Goal: Task Accomplishment & Management: Manage account settings

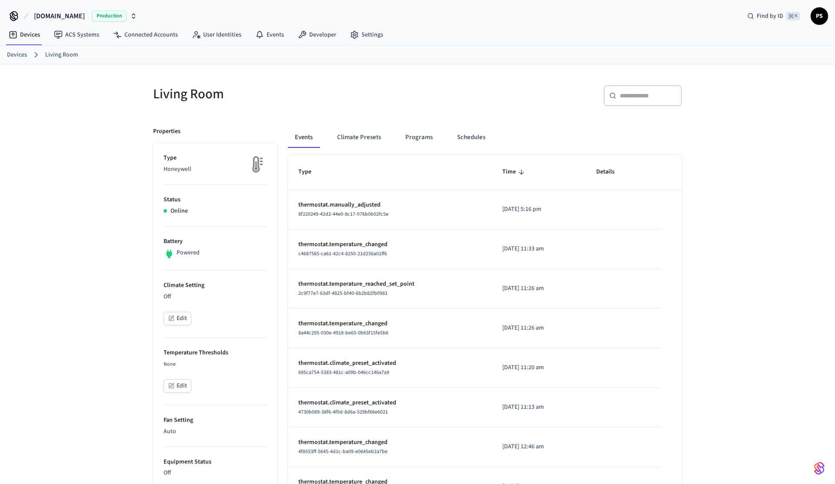
scroll to position [12, 0]
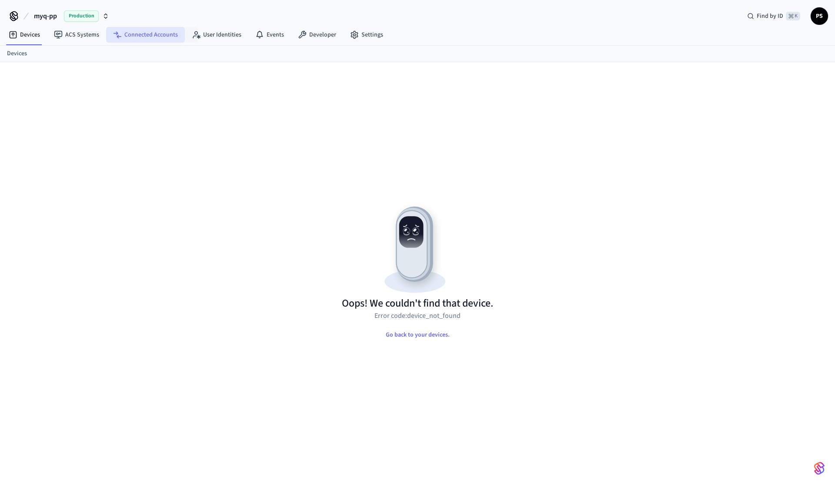
click at [164, 36] on link "Connected Accounts" at bounding box center [145, 35] width 79 height 16
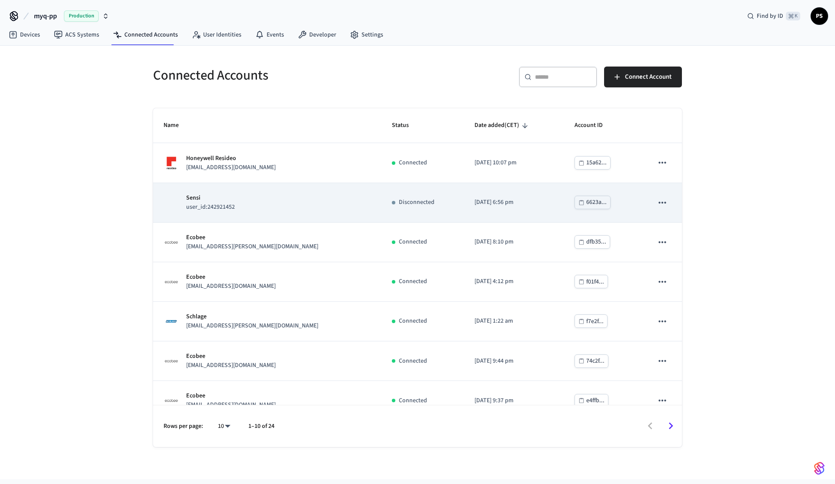
click at [249, 190] on td "Sensi user_id:242921452" at bounding box center [267, 203] width 228 height 40
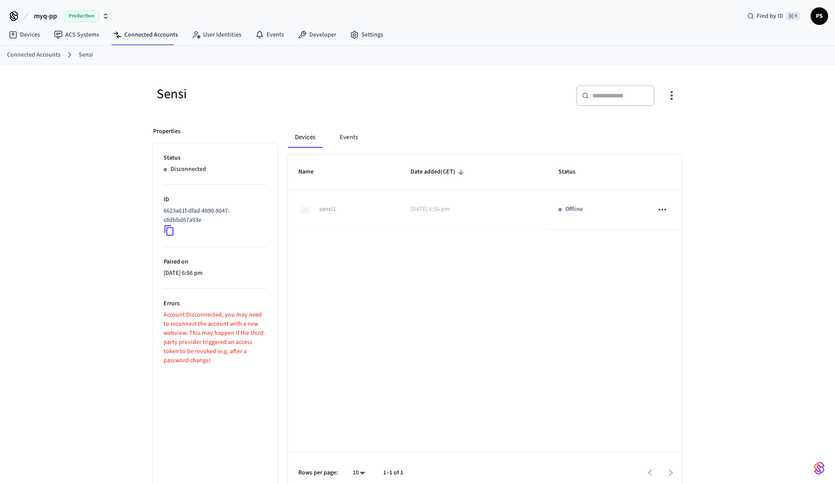
click at [199, 314] on p "Account Disconnected, you may need to reconnect the account with a new webview.…" at bounding box center [216, 338] width 104 height 55
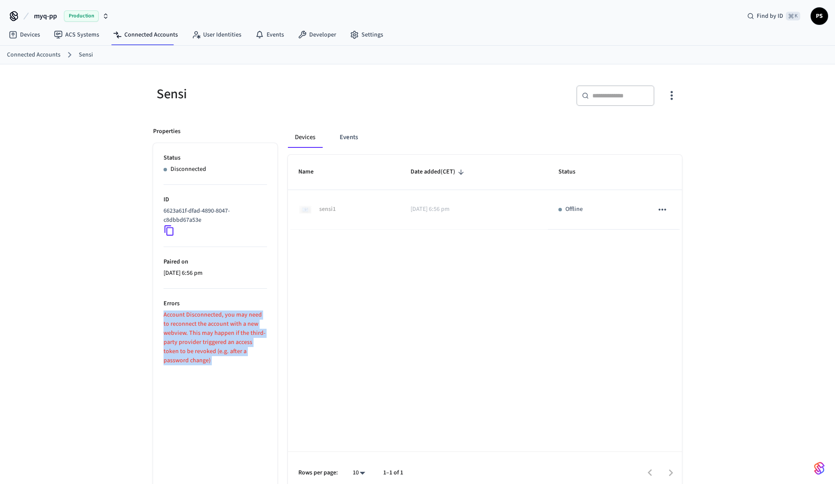
click at [199, 314] on p "Account Disconnected, you may need to reconnect the account with a new webview.…" at bounding box center [216, 338] width 104 height 55
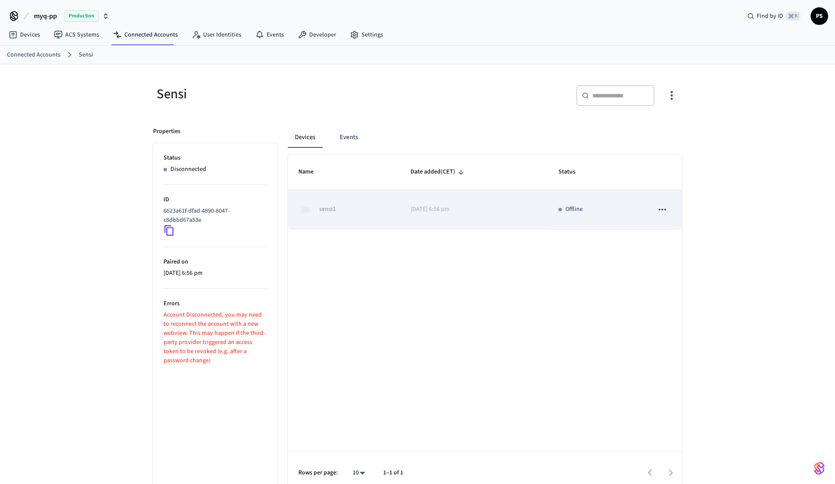
click at [333, 210] on p "sensi1" at bounding box center [327, 209] width 17 height 9
click at [662, 207] on icon "sticky table" at bounding box center [662, 209] width 11 height 11
click at [662, 207] on div at bounding box center [417, 242] width 835 height 484
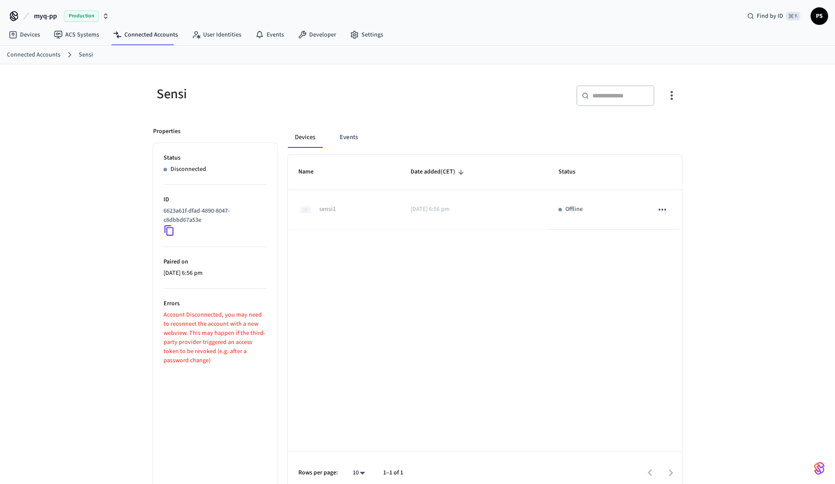
scroll to position [14, 0]
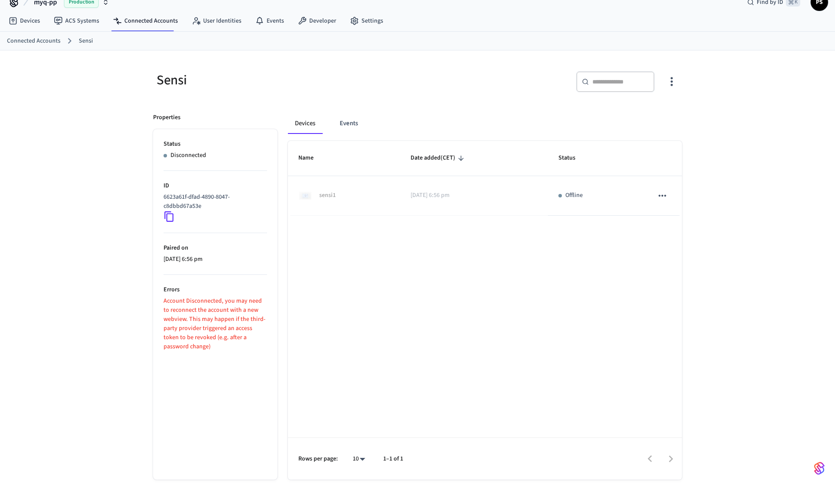
click at [172, 217] on icon at bounding box center [169, 216] width 11 height 11
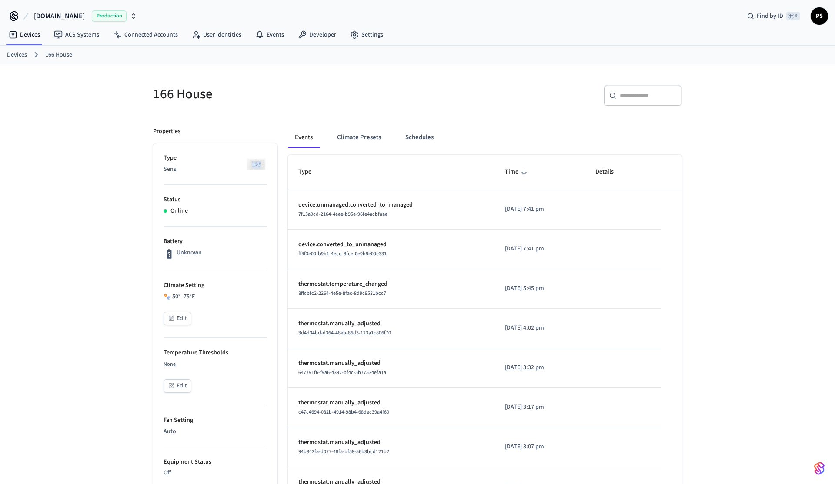
scroll to position [322, 0]
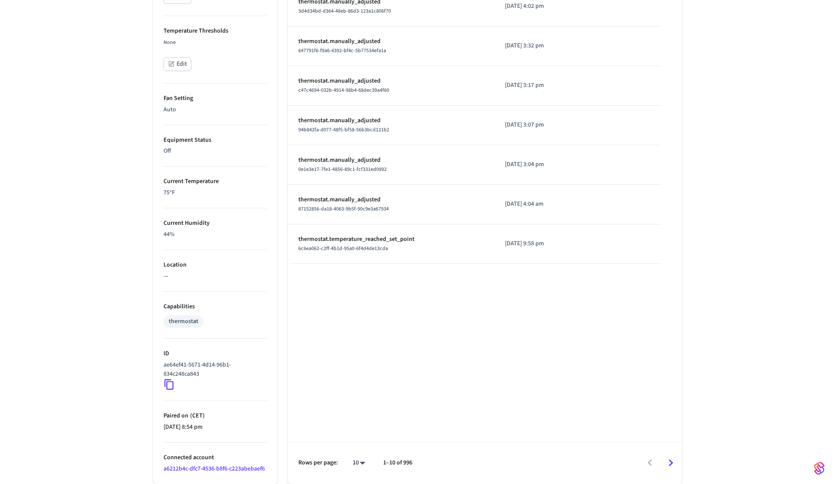
click at [170, 387] on icon at bounding box center [169, 384] width 11 height 11
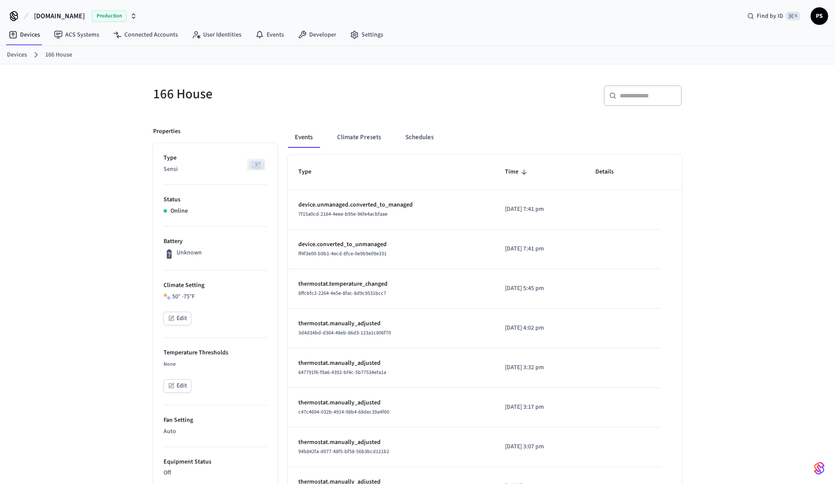
click at [302, 134] on button "Events" at bounding box center [304, 137] width 32 height 21
click at [350, 137] on button "Climate Presets" at bounding box center [359, 137] width 58 height 21
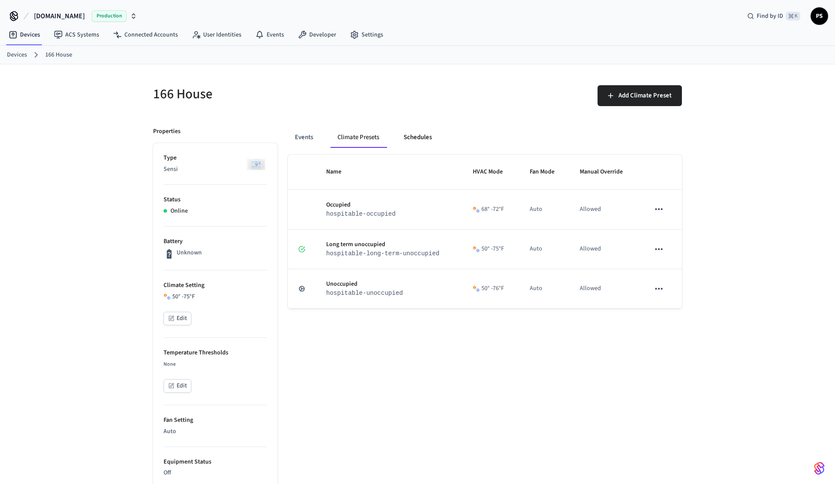
click at [418, 139] on button "Schedules" at bounding box center [418, 137] width 42 height 21
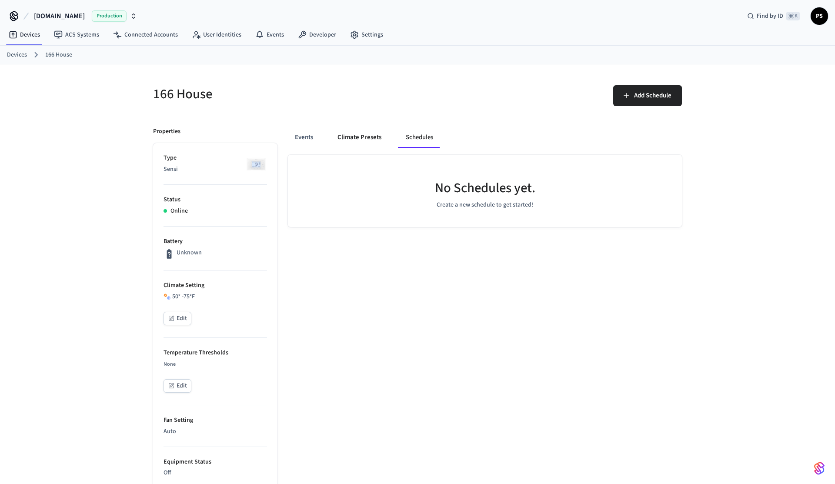
click at [367, 139] on button "Climate Presets" at bounding box center [360, 137] width 58 height 21
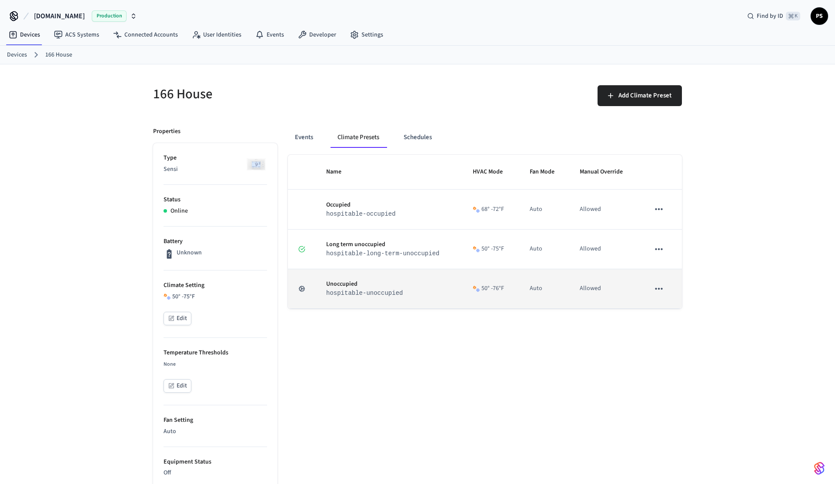
click at [664, 288] on icon "sticky table" at bounding box center [658, 288] width 11 height 11
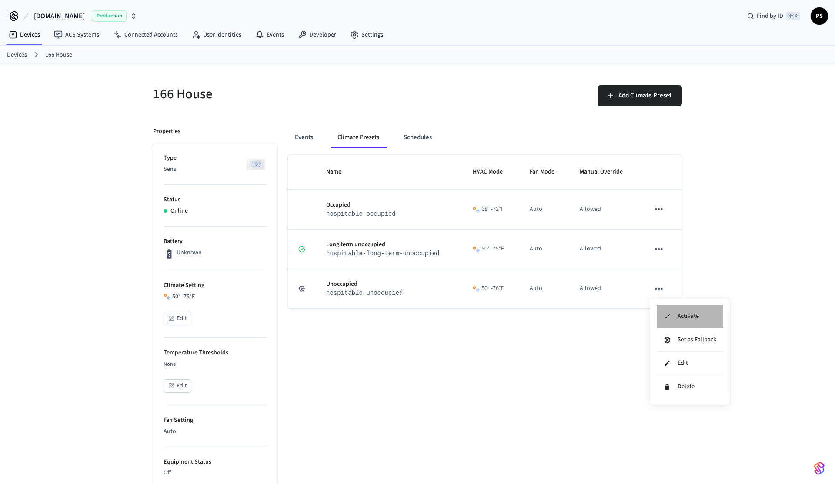
click at [666, 310] on li "Activate" at bounding box center [690, 316] width 67 height 23
